Goal: Task Accomplishment & Management: Manage account settings

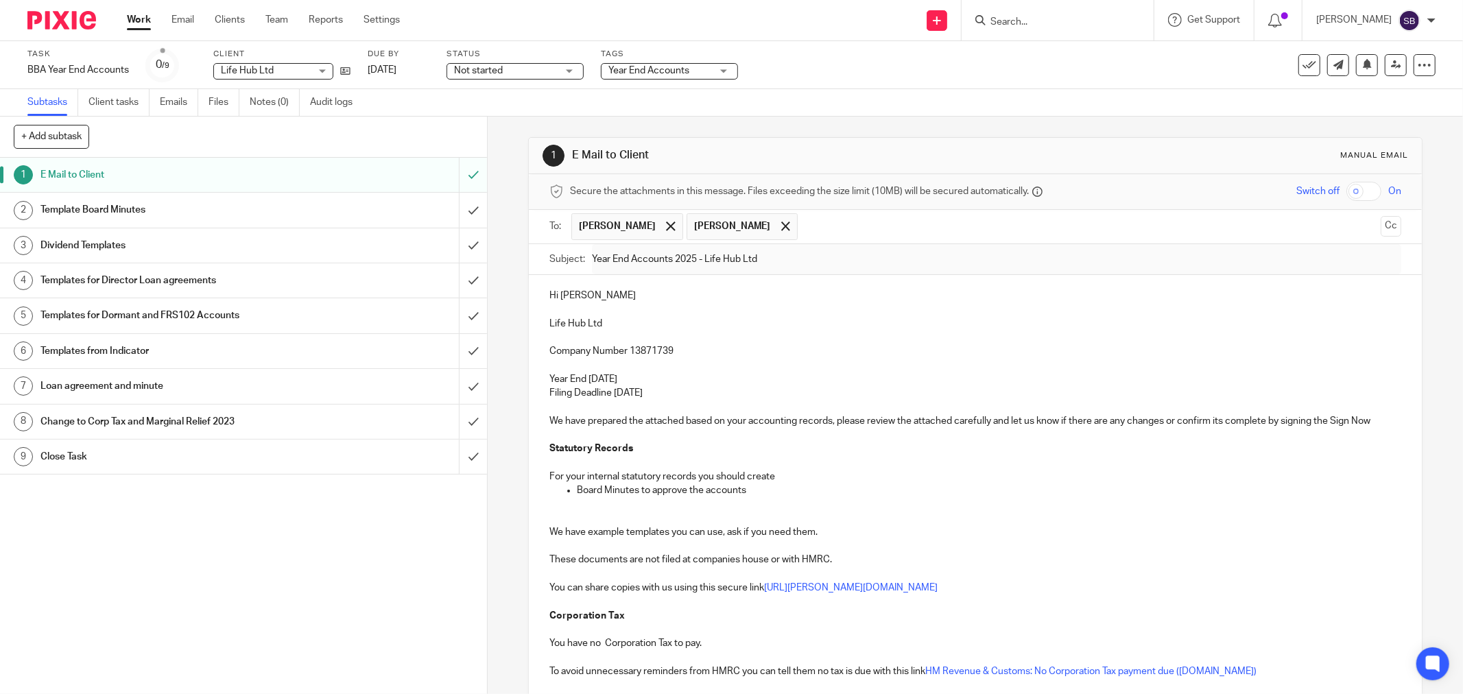
click at [1043, 19] on input "Search" at bounding box center [1050, 22] width 123 height 12
click at [1030, 21] on input "Search" at bounding box center [1050, 22] width 123 height 12
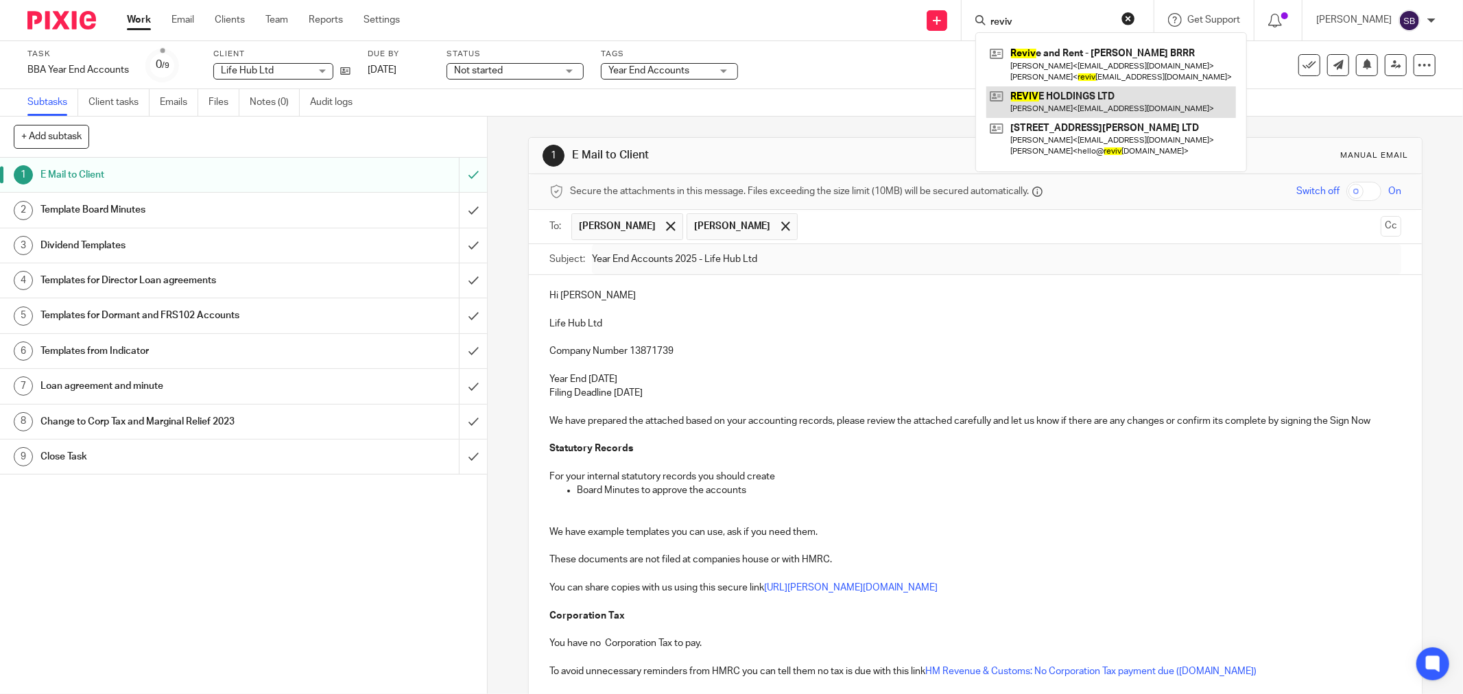
type input "reviv"
click at [1071, 106] on link at bounding box center [1111, 102] width 250 height 32
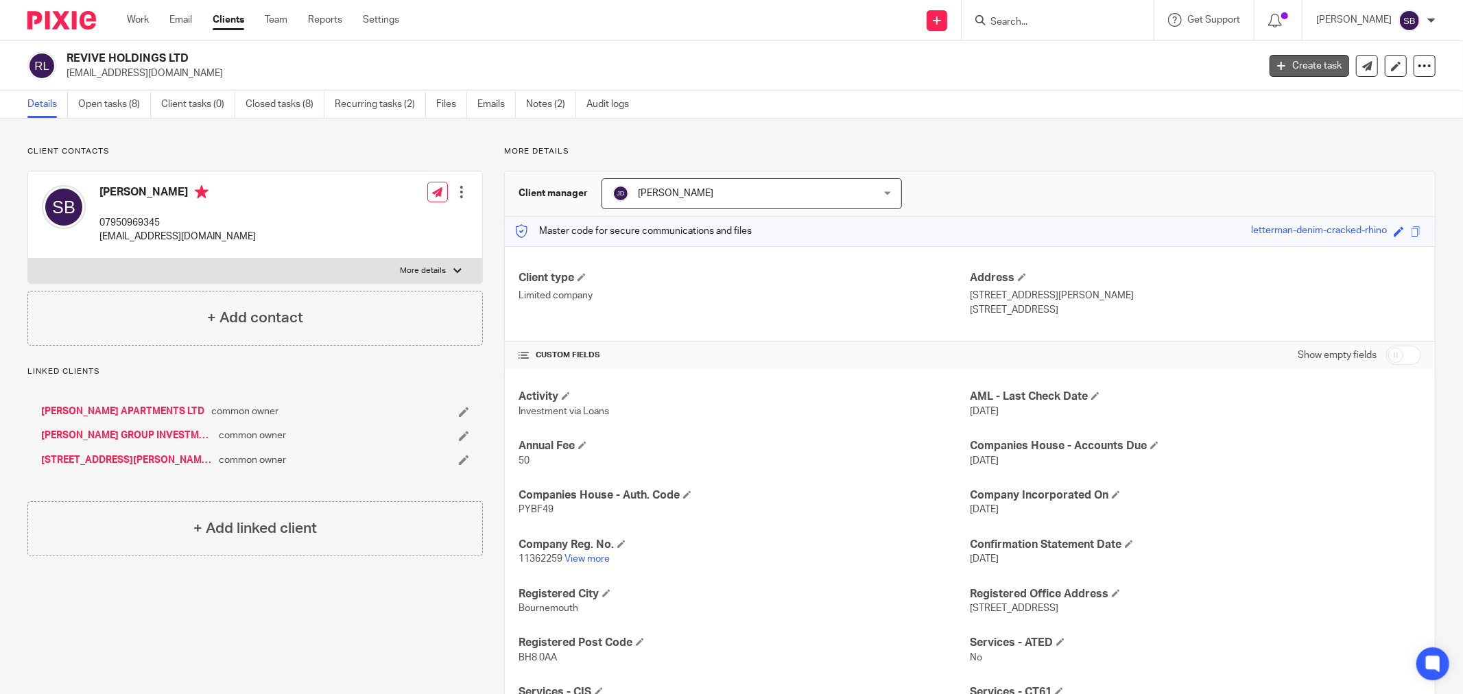
click at [1306, 62] on link "Create task" at bounding box center [1310, 66] width 80 height 22
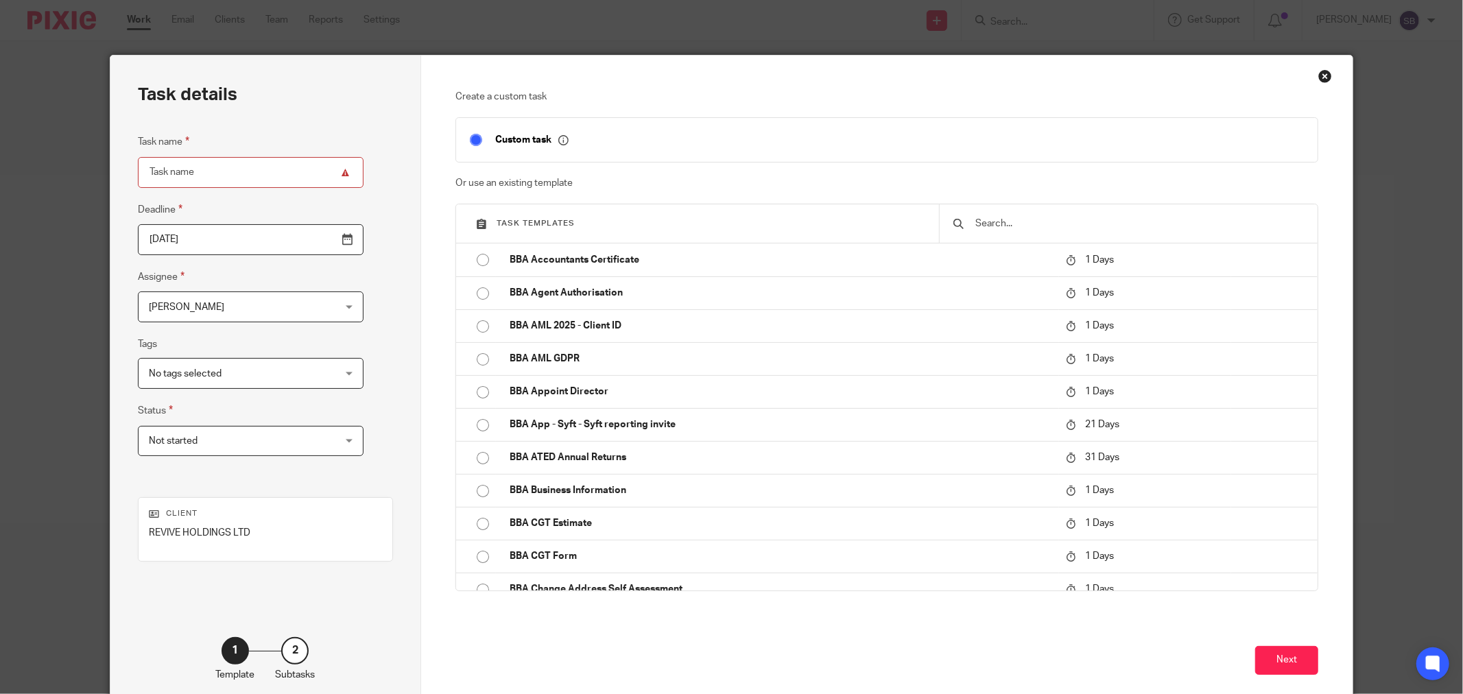
click at [1321, 81] on div "Close this dialog window" at bounding box center [1326, 76] width 14 height 14
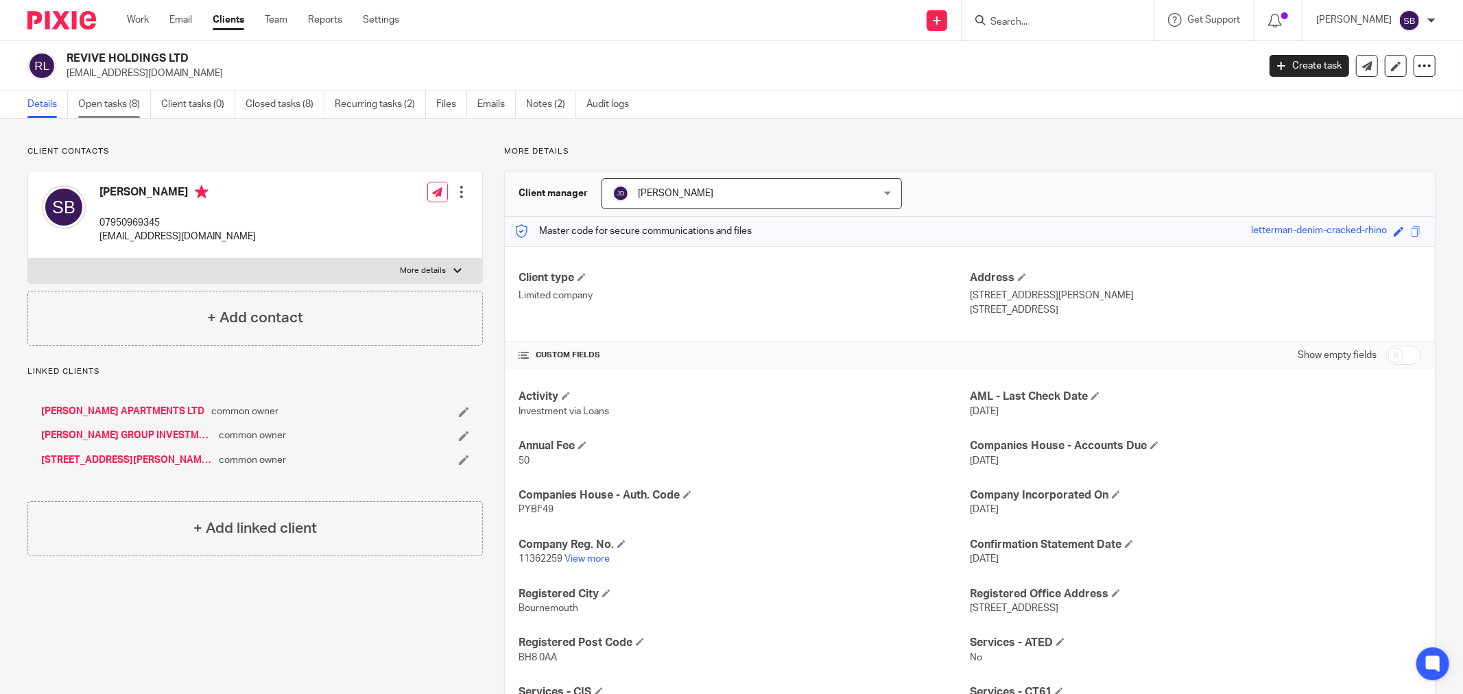
click at [123, 103] on link "Open tasks (8)" at bounding box center [114, 104] width 73 height 27
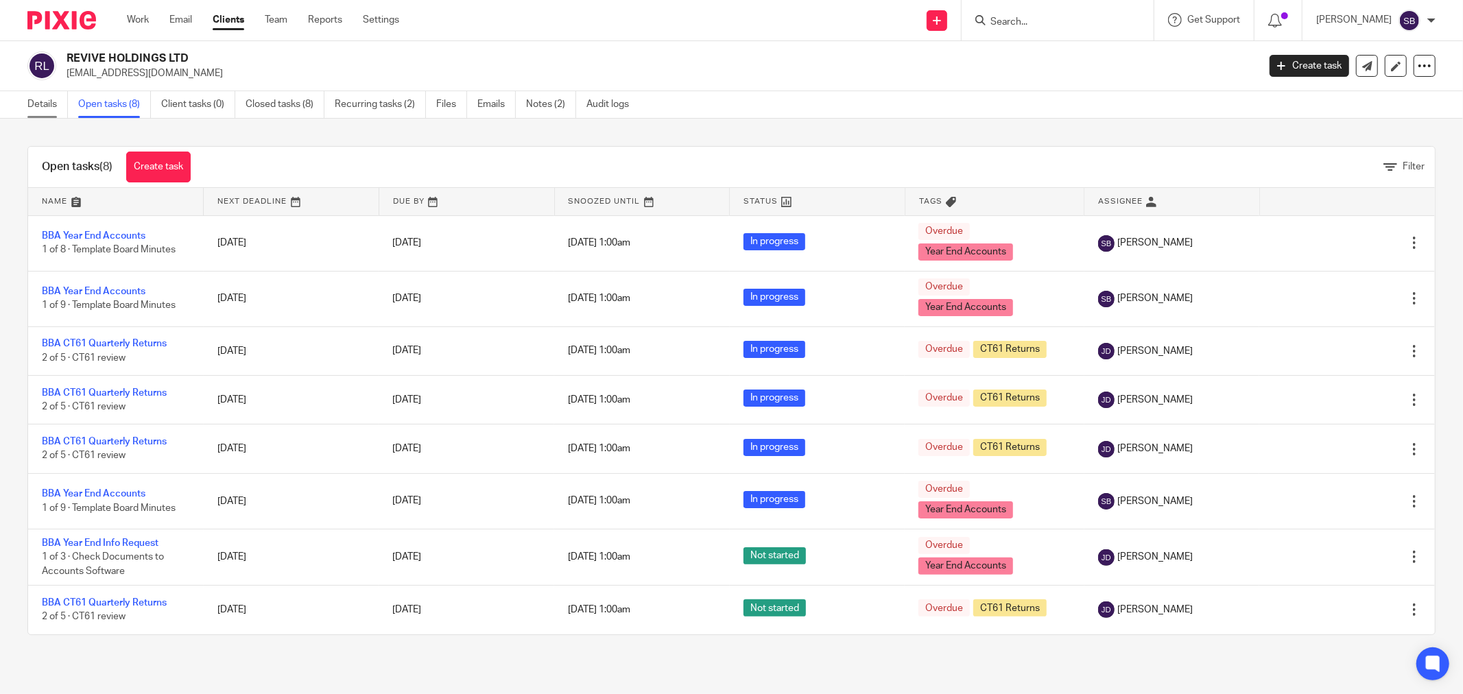
click at [38, 111] on link "Details" at bounding box center [47, 104] width 40 height 27
